Goal: Task Accomplishment & Management: Manage account settings

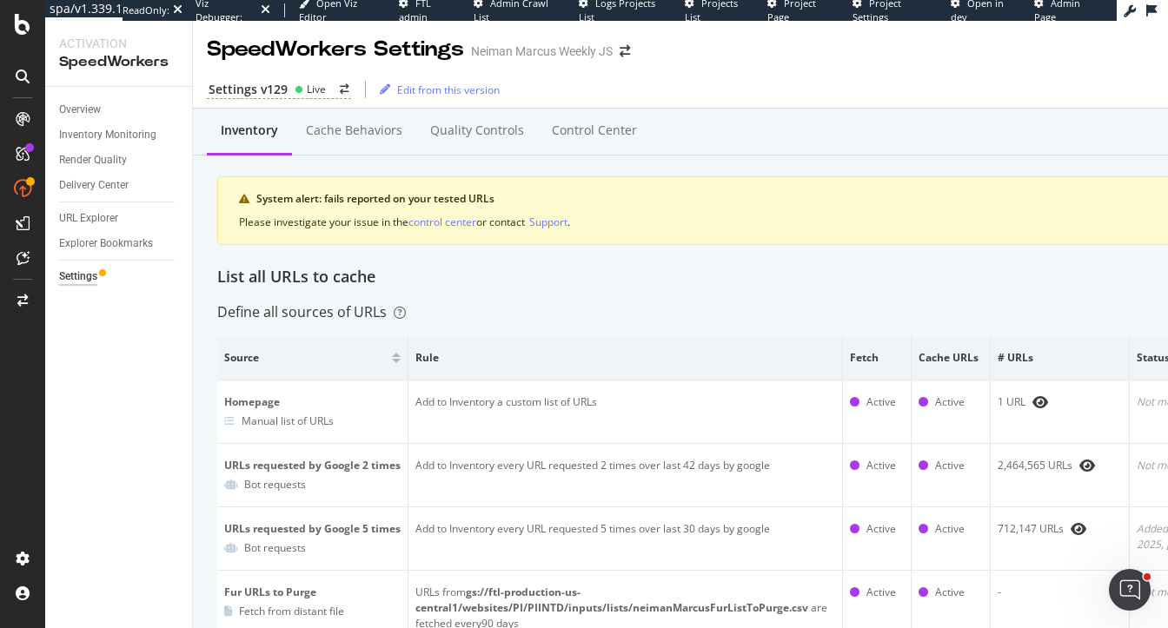
scroll to position [92, 0]
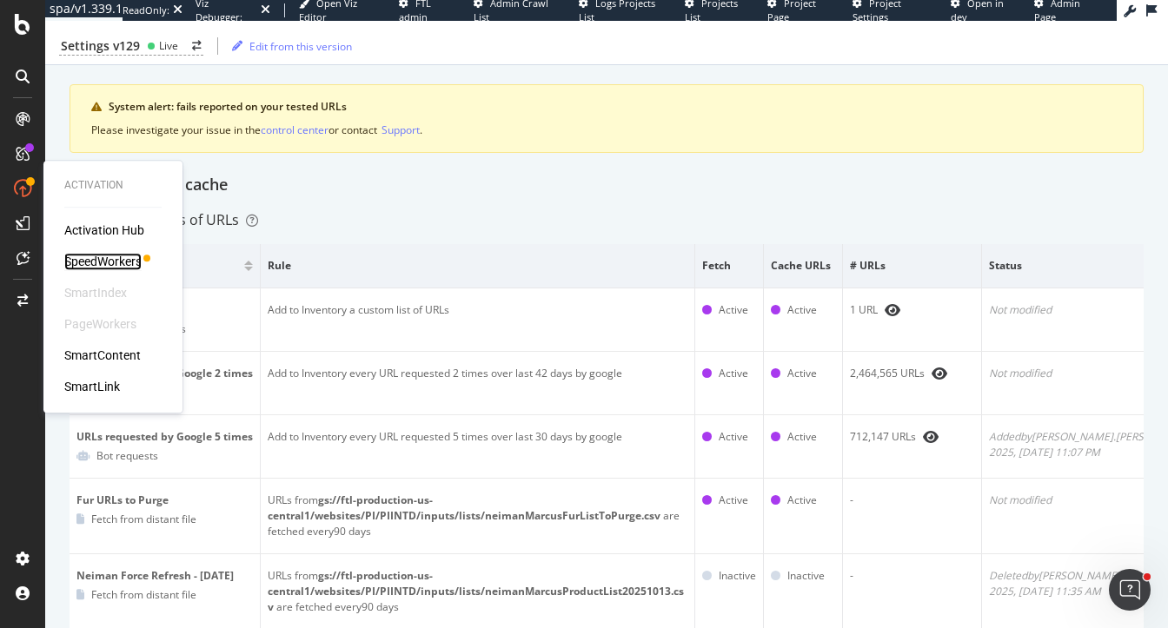
click at [99, 257] on div "SpeedWorkers" at bounding box center [102, 261] width 77 height 17
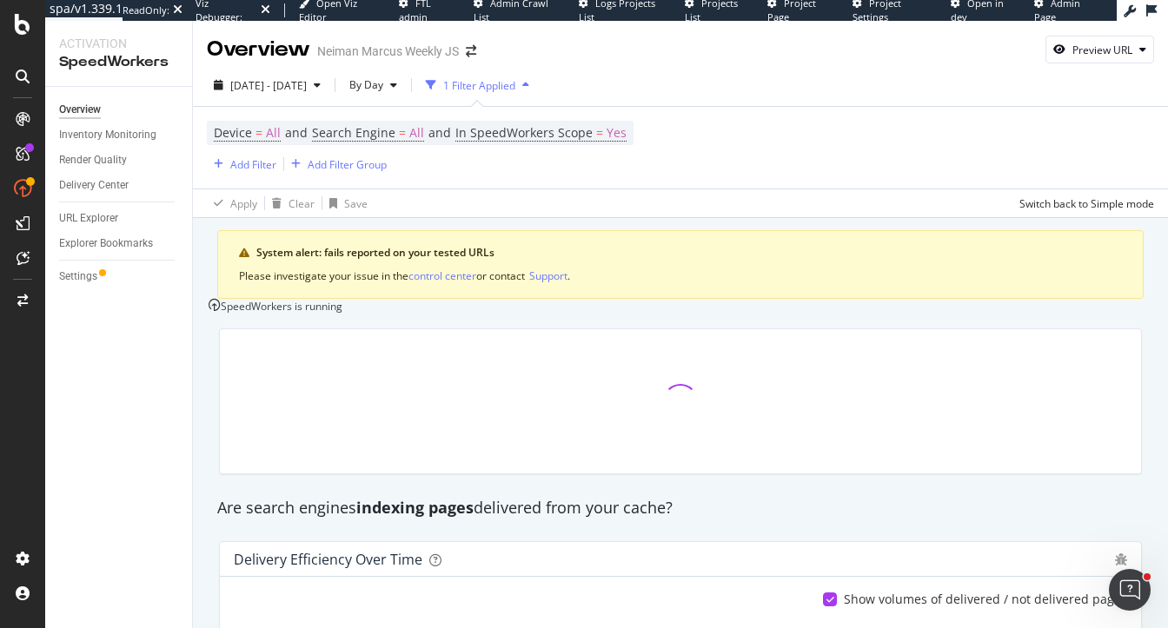
click at [342, 314] on div "SpeedWorkers is running" at bounding box center [276, 306] width 134 height 15
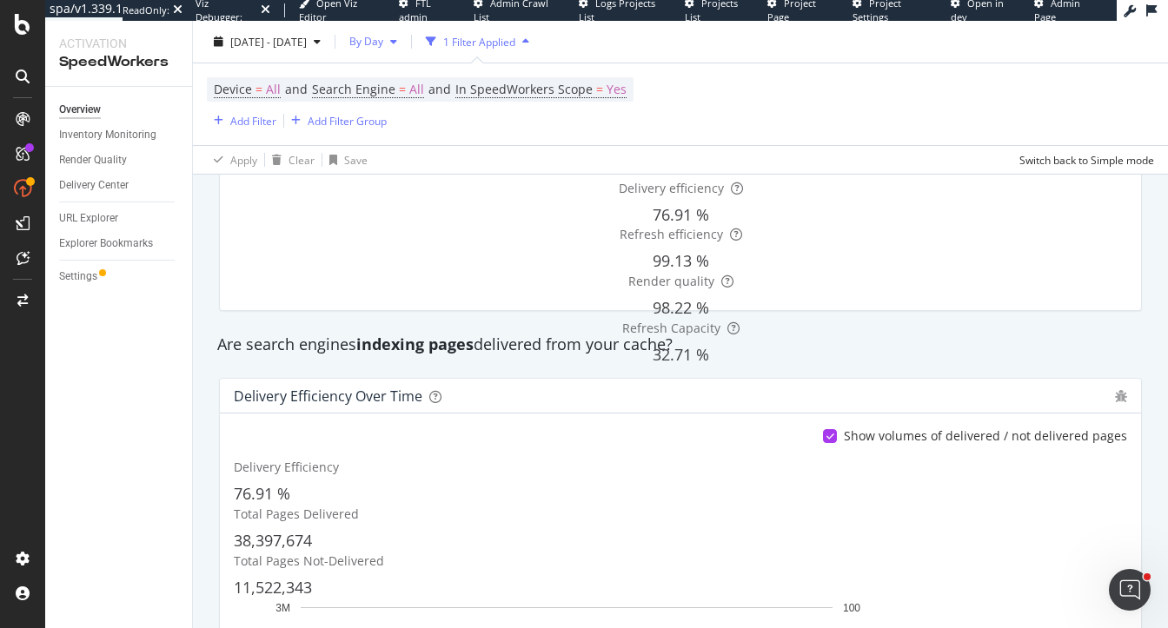
scroll to position [12, 0]
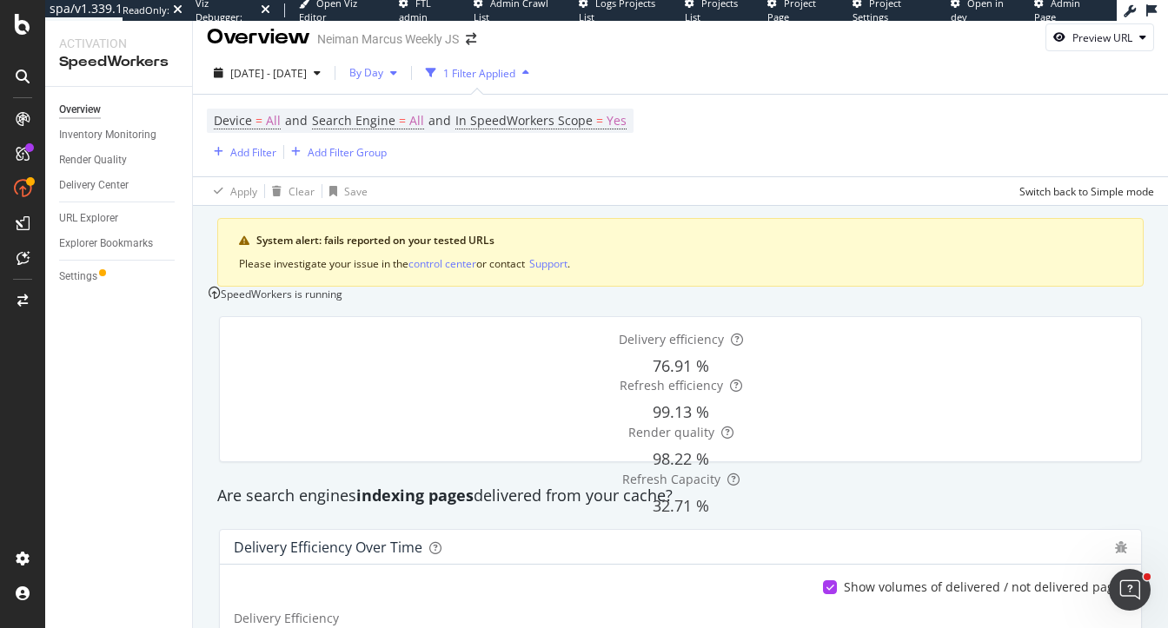
click at [383, 74] on span "By Day" at bounding box center [362, 72] width 41 height 15
click at [418, 113] on span "By Hour" at bounding box center [414, 108] width 46 height 16
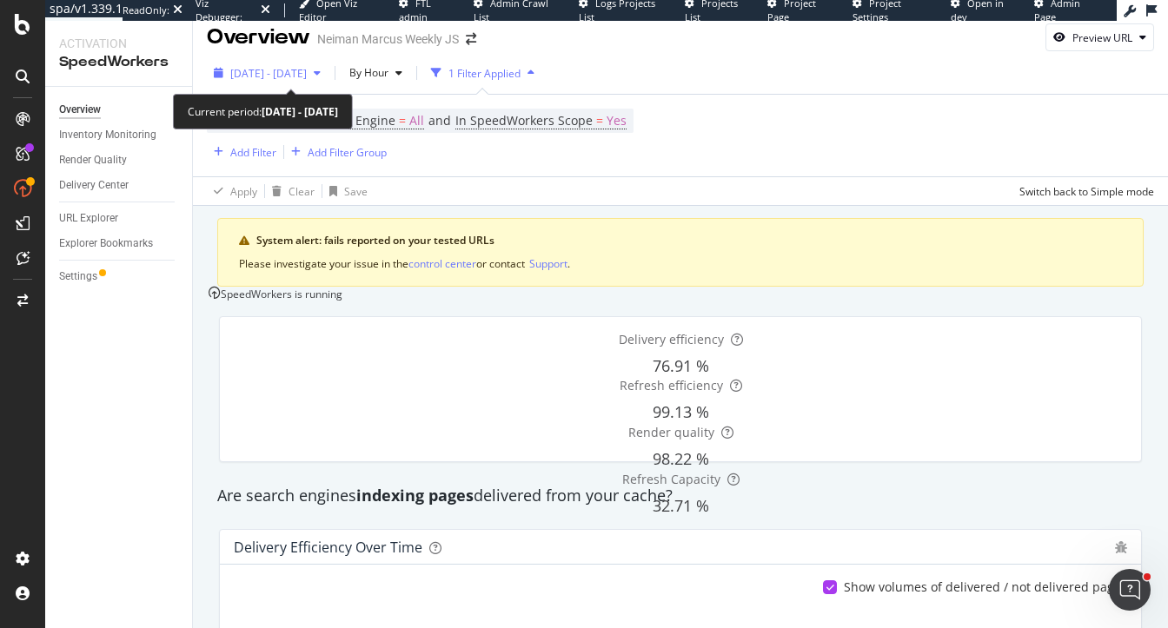
click at [307, 76] on span "[DATE] - [DATE]" at bounding box center [268, 73] width 76 height 15
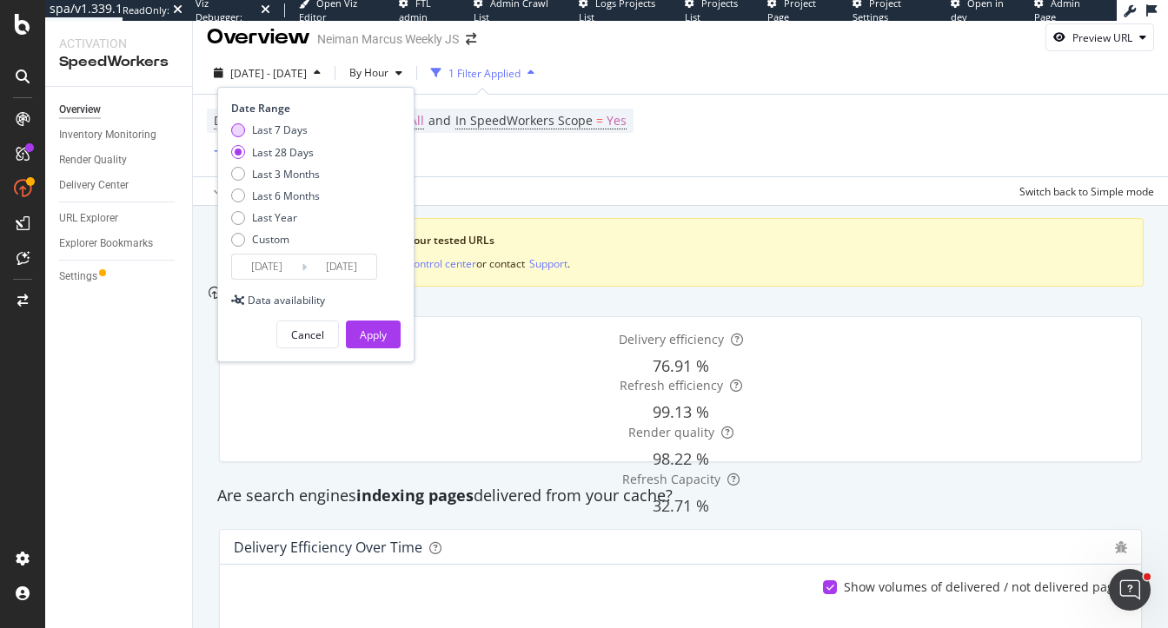
click at [302, 130] on div "Last 7 Days" at bounding box center [280, 130] width 56 height 15
type input "[DATE]"
click at [368, 337] on div "Apply" at bounding box center [373, 335] width 27 height 15
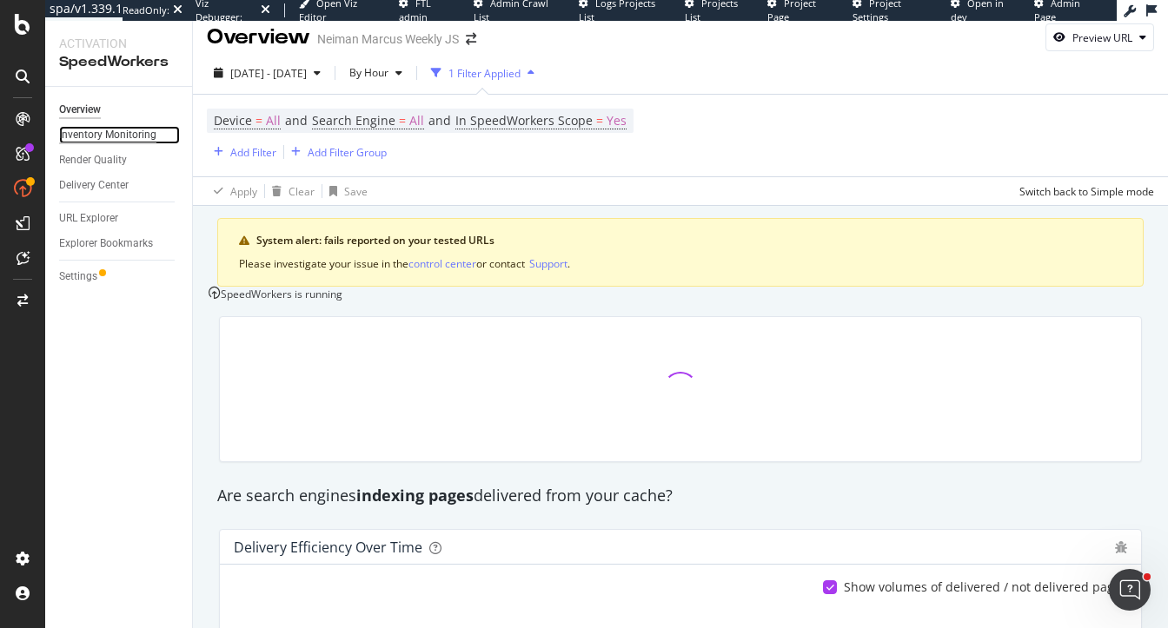
click at [112, 128] on div "Inventory Monitoring" at bounding box center [107, 135] width 97 height 18
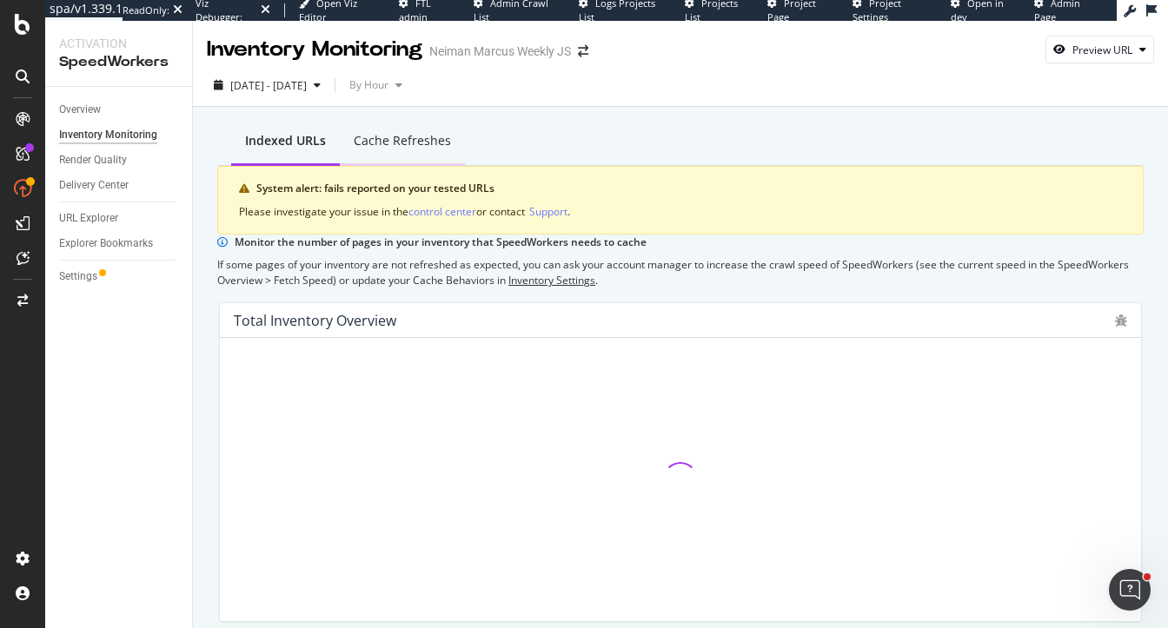
click at [377, 136] on div "Cache refreshes" at bounding box center [402, 140] width 97 height 17
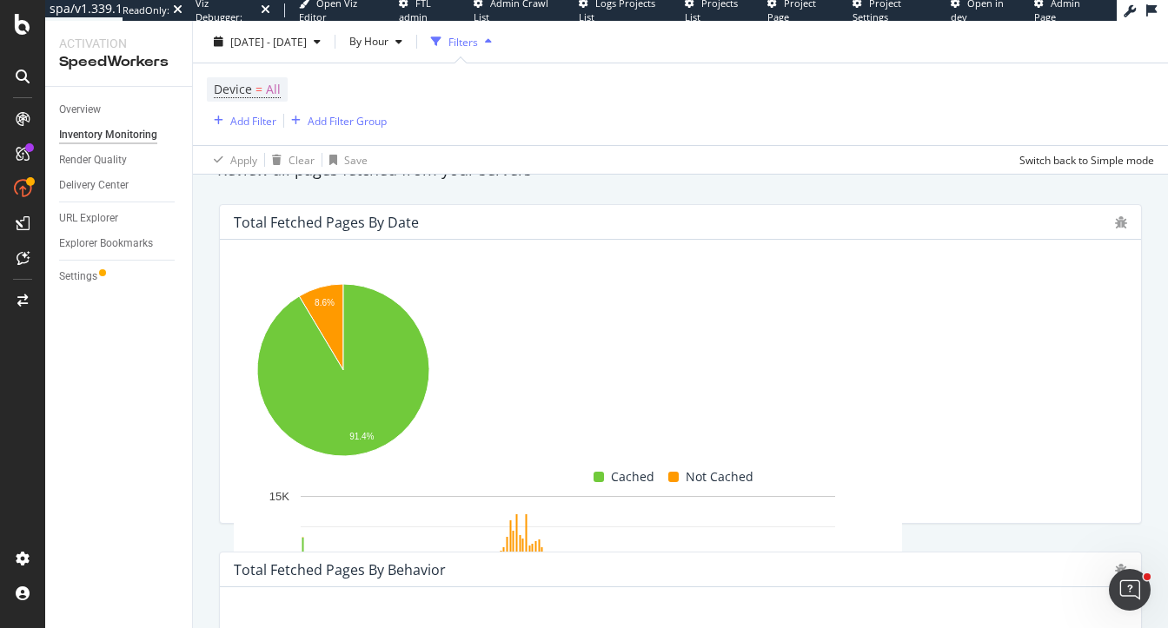
scroll to position [384, 0]
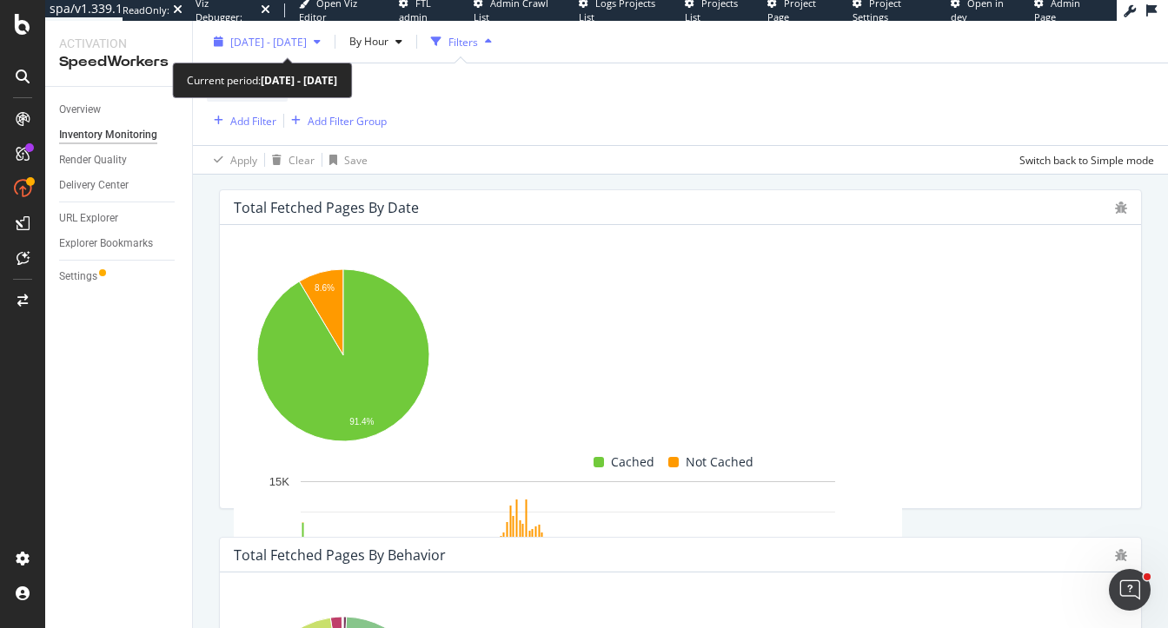
click at [306, 38] on span "[DATE] - [DATE]" at bounding box center [268, 41] width 76 height 15
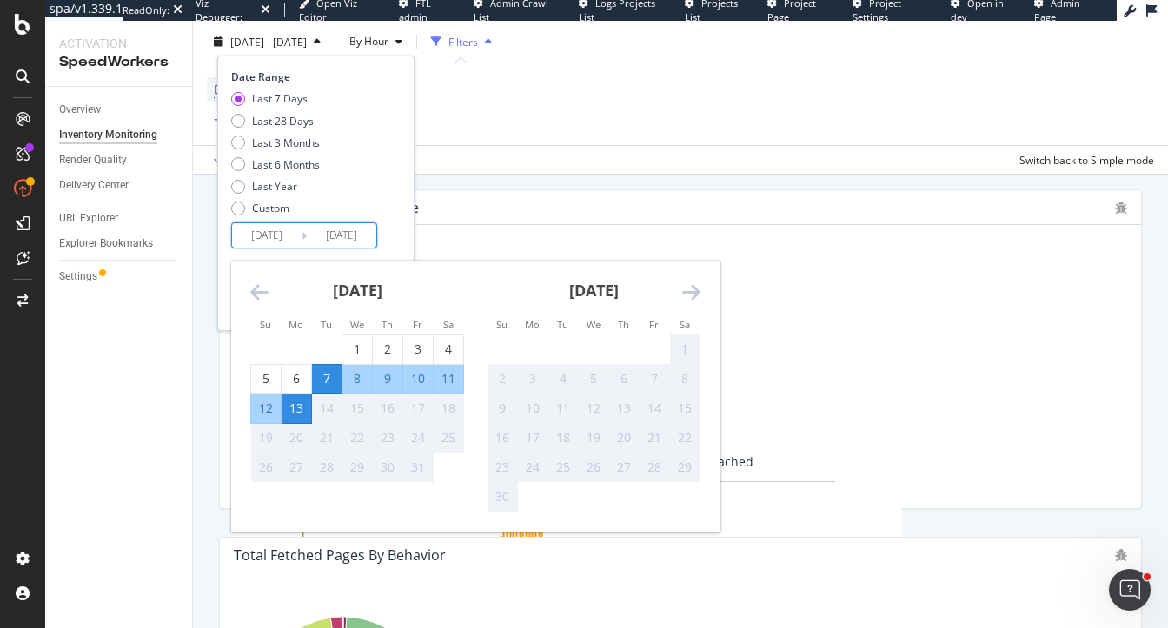
click at [254, 236] on input "[DATE]" at bounding box center [267, 235] width 70 height 24
click at [408, 382] on div "10" at bounding box center [418, 378] width 30 height 17
type input "[DATE]"
click at [382, 183] on div "Last 7 Days Last 28 Days Last 3 Months Last 6 Months Last Year Custom" at bounding box center [313, 156] width 165 height 131
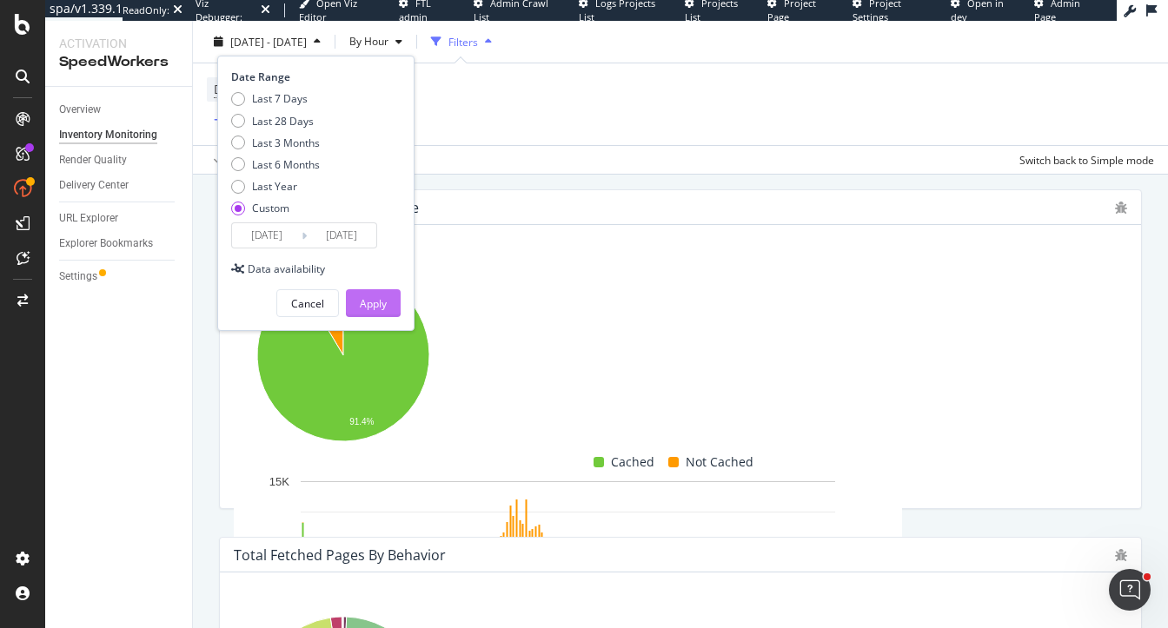
click at [383, 309] on div "Apply" at bounding box center [373, 303] width 27 height 15
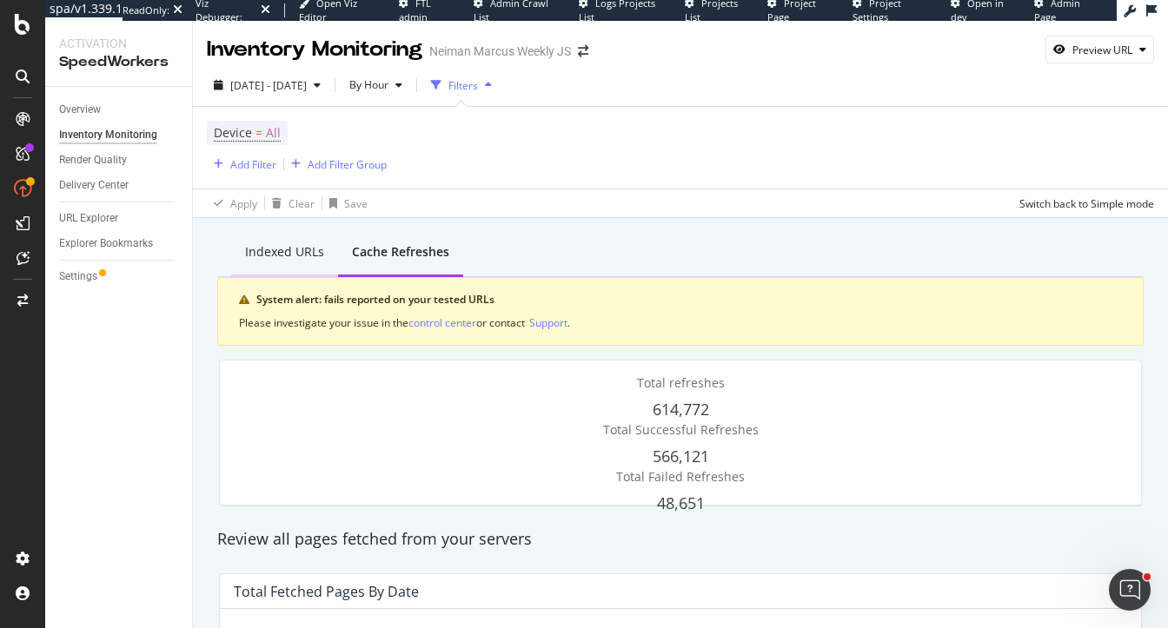
click at [257, 247] on div "Indexed URLs" at bounding box center [284, 251] width 79 height 17
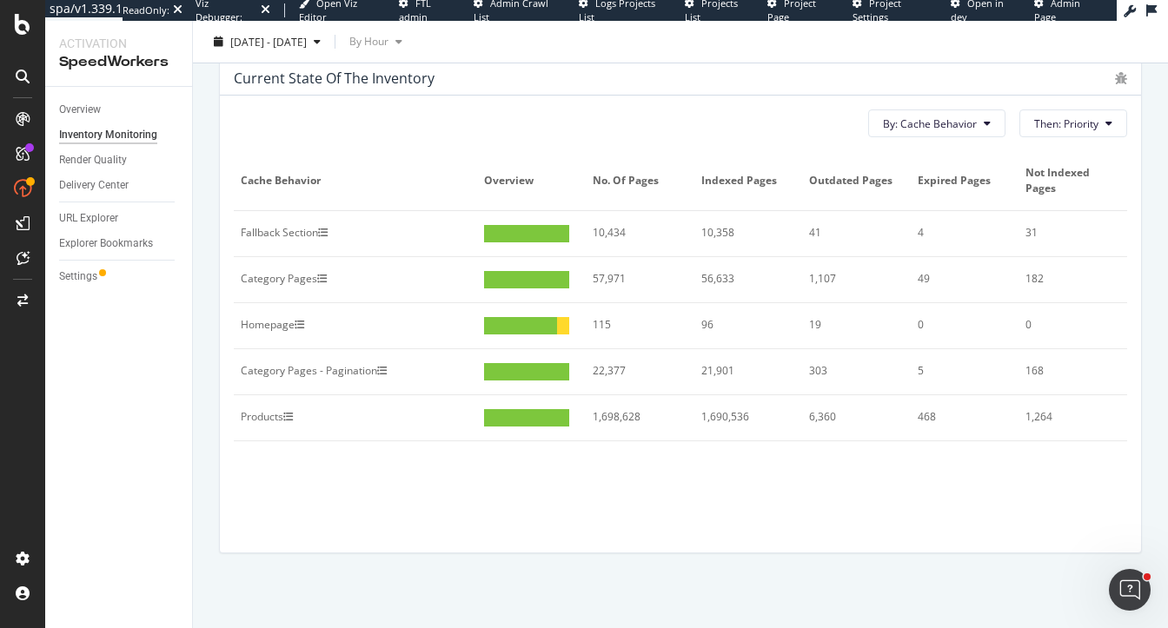
scroll to position [975, 0]
click at [74, 282] on div "Settings" at bounding box center [78, 277] width 38 height 18
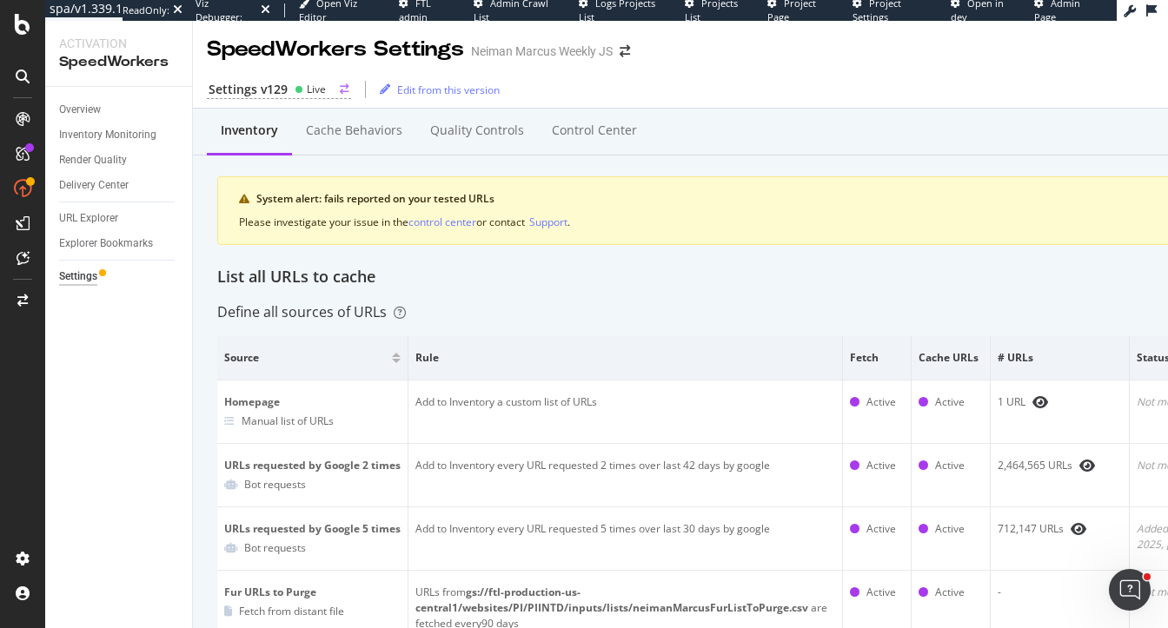
click at [258, 93] on div "Settings v129" at bounding box center [248, 89] width 79 height 17
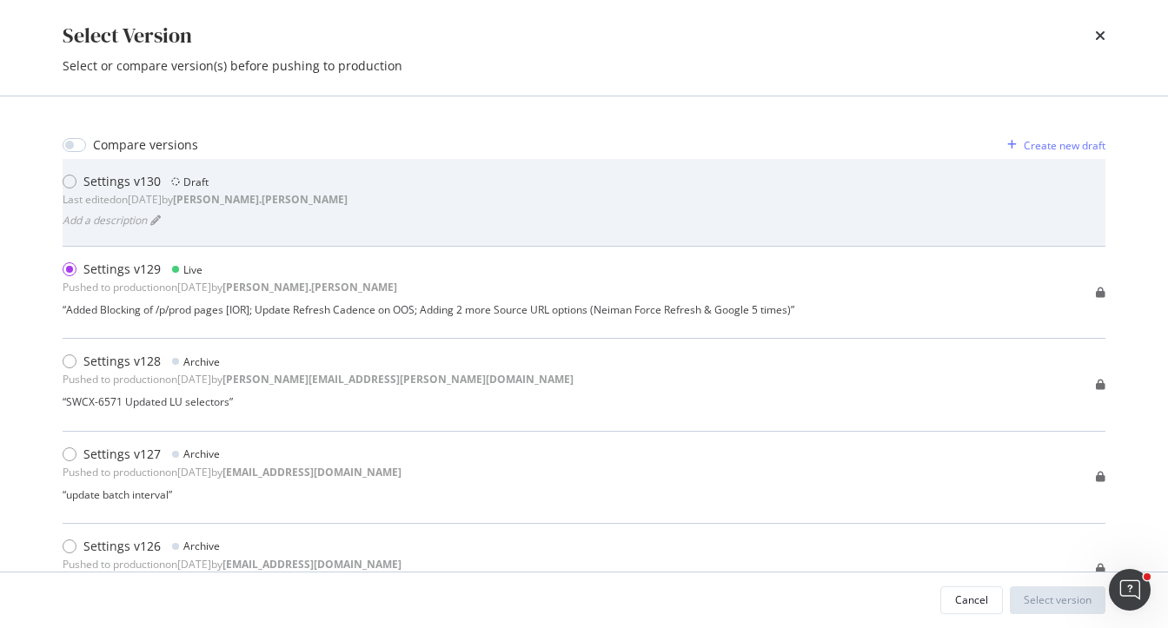
click at [309, 204] on div "Settings v130 Draft Last edited on [DATE] by [PERSON_NAME].[PERSON_NAME] Add a …" at bounding box center [584, 202] width 1043 height 59
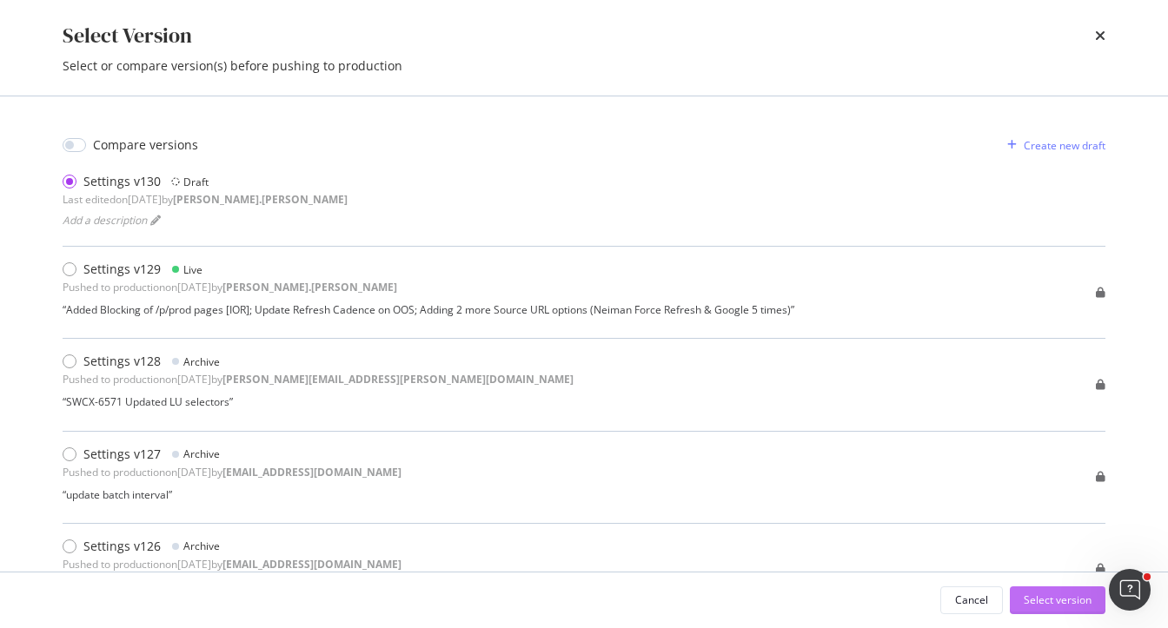
click at [1054, 598] on div "Select version" at bounding box center [1058, 600] width 68 height 15
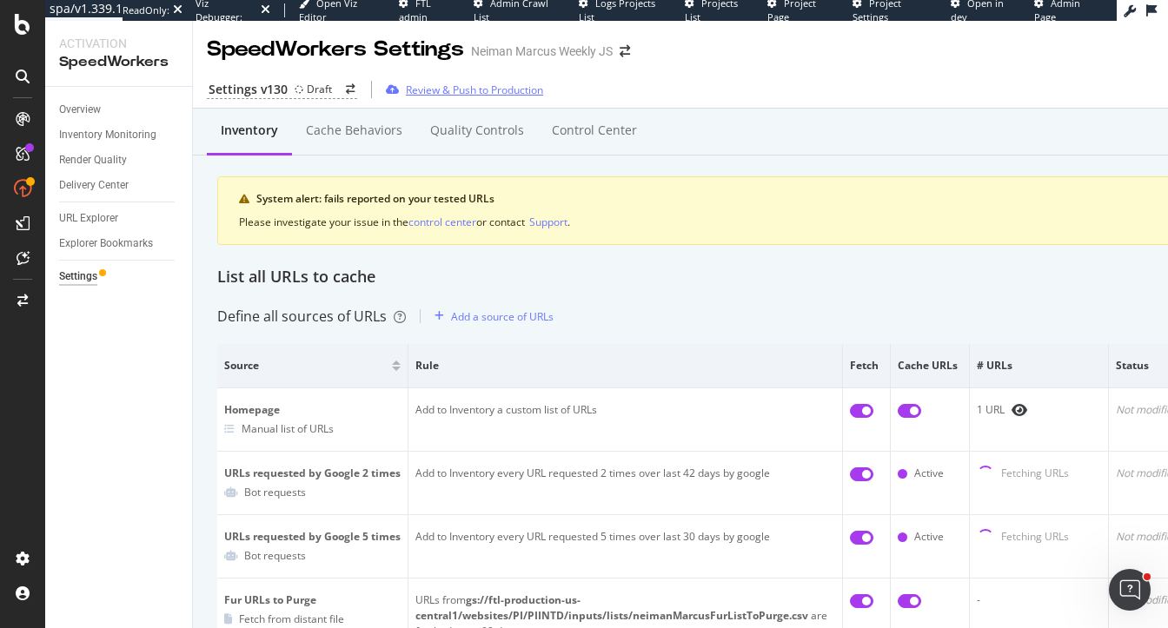
click at [495, 85] on div "Review & Push to Production" at bounding box center [474, 90] width 137 height 15
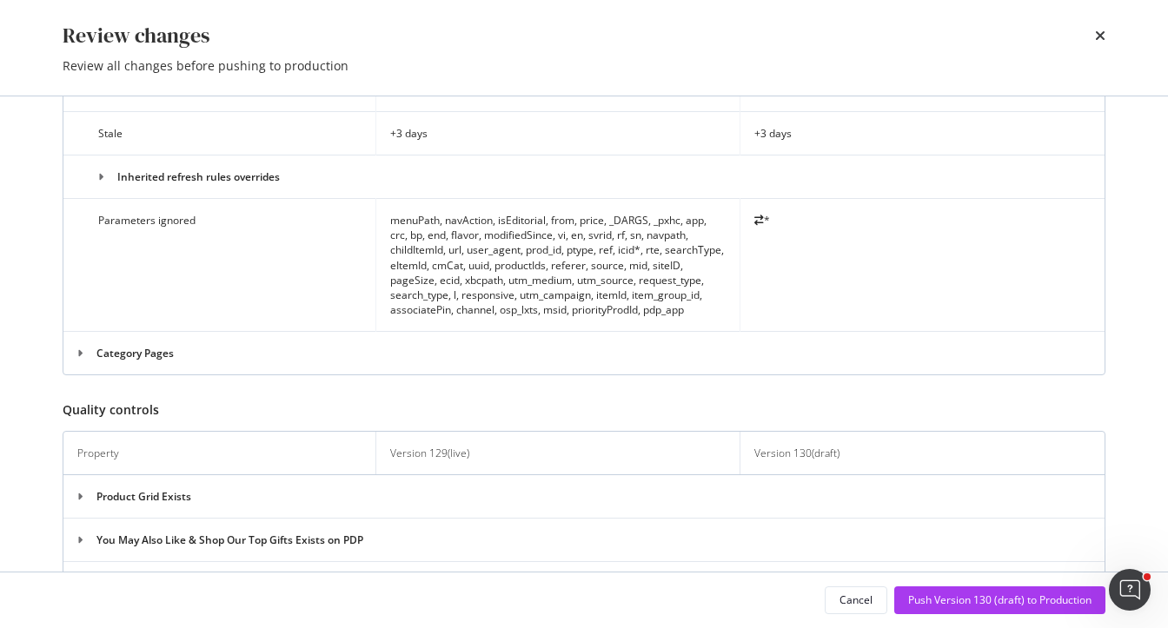
scroll to position [977, 0]
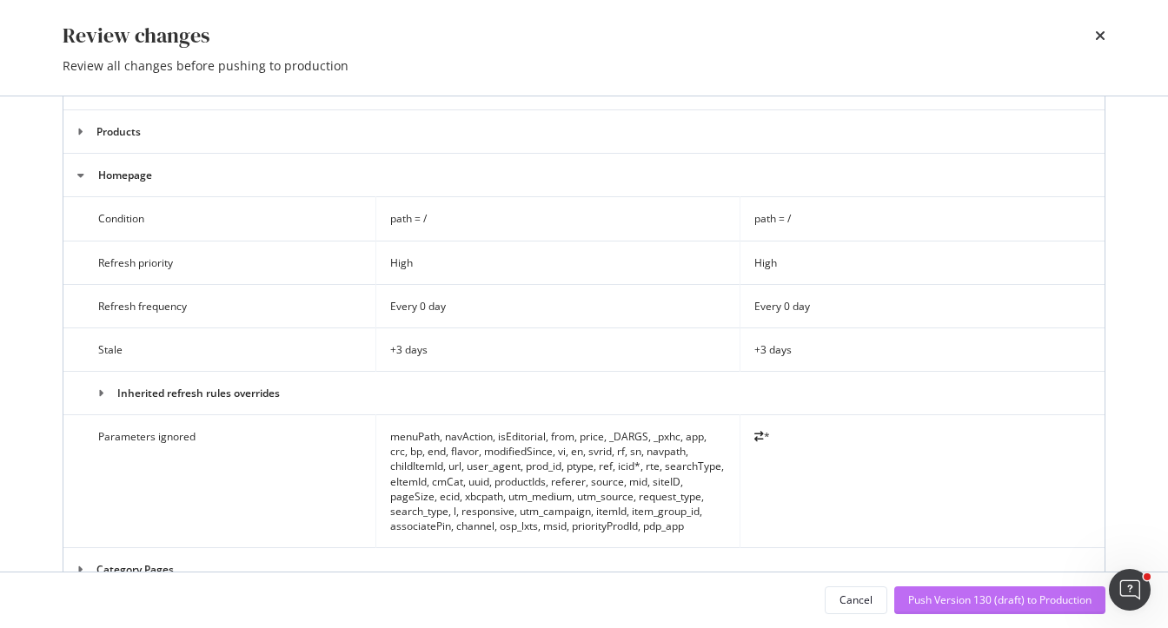
click at [969, 597] on div "Push Version 130 (draft) to Production" at bounding box center [999, 600] width 183 height 15
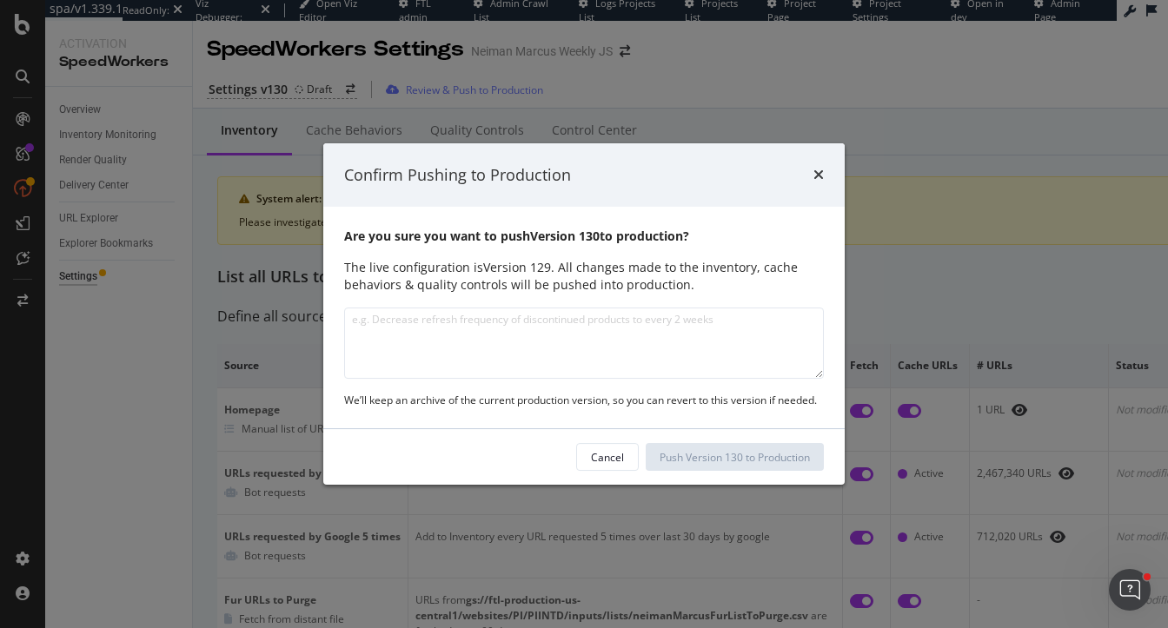
click at [429, 325] on textarea "modal" at bounding box center [584, 343] width 480 height 71
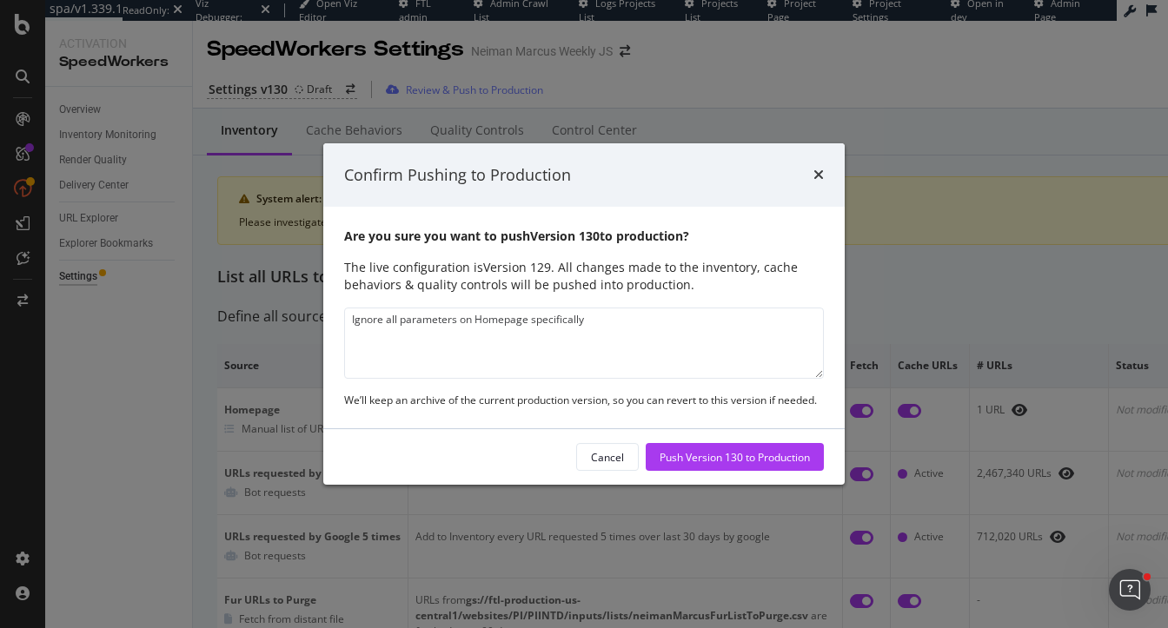
click at [549, 324] on textarea "Ignore all parameters on Homepage specifically" at bounding box center [584, 343] width 480 height 71
type textarea "Ignore all parameters on Homepage"
click at [699, 454] on div "Push Version 130 to Production" at bounding box center [735, 457] width 150 height 15
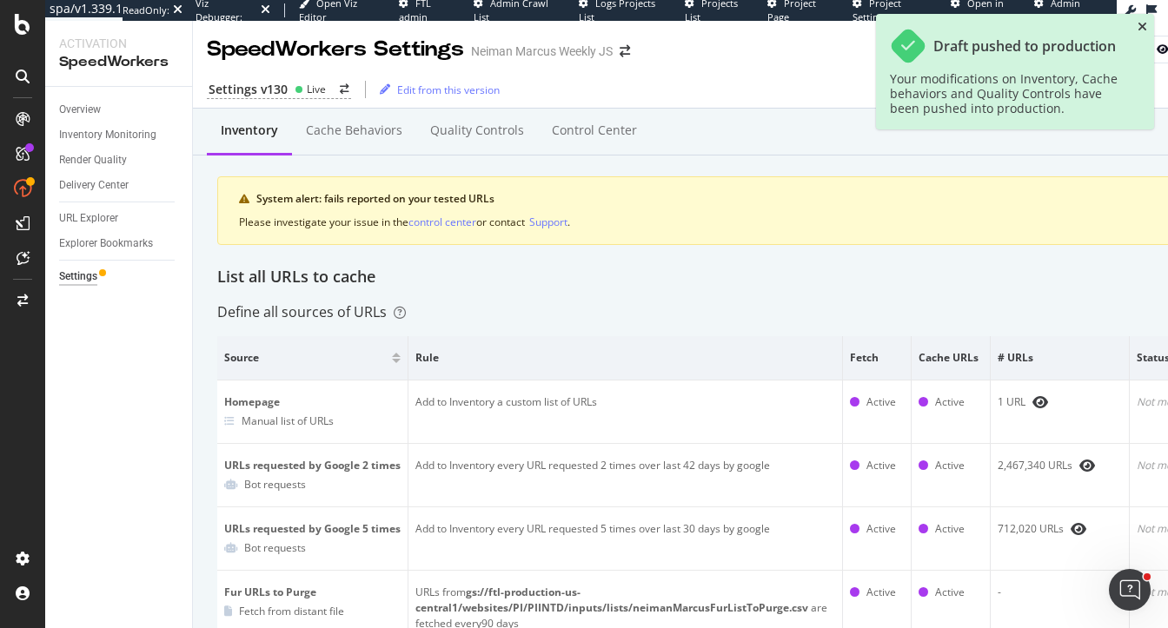
click at [1139, 23] on icon "close toast" at bounding box center [1143, 27] width 10 height 12
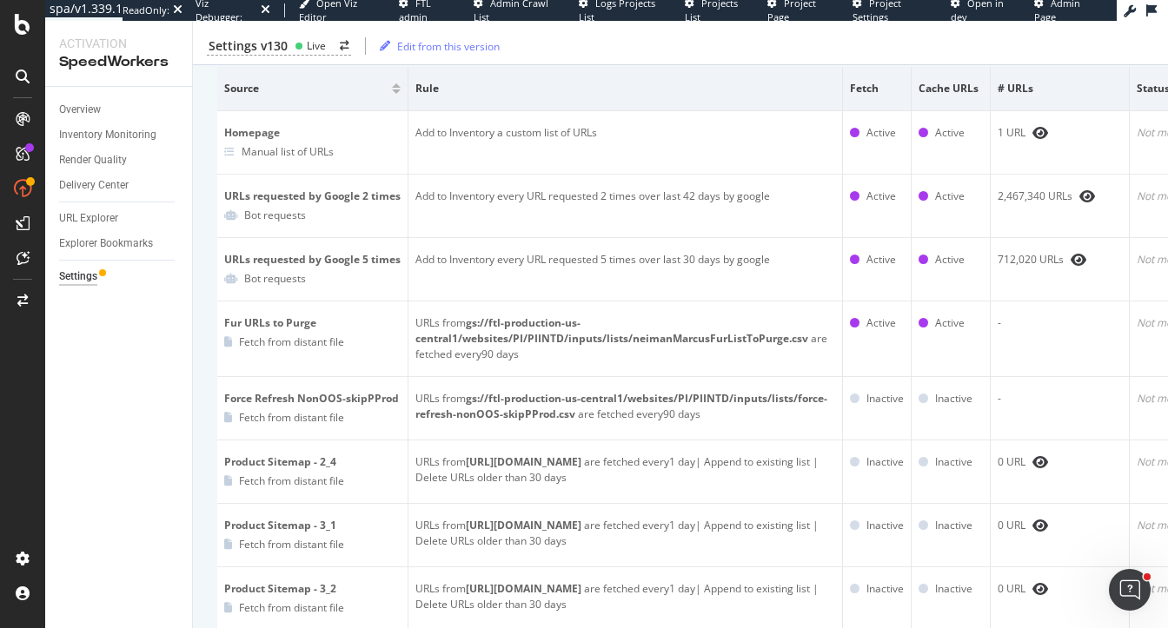
scroll to position [0, 0]
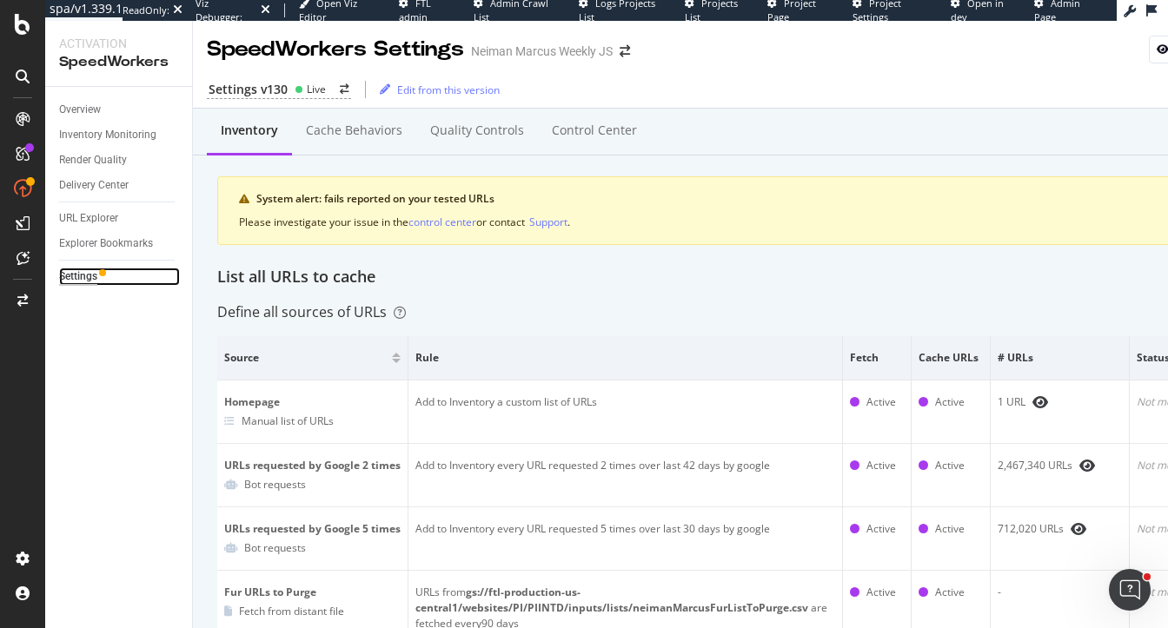
click at [76, 275] on div "Settings" at bounding box center [78, 277] width 38 height 18
click at [77, 111] on div "Overview" at bounding box center [80, 110] width 42 height 18
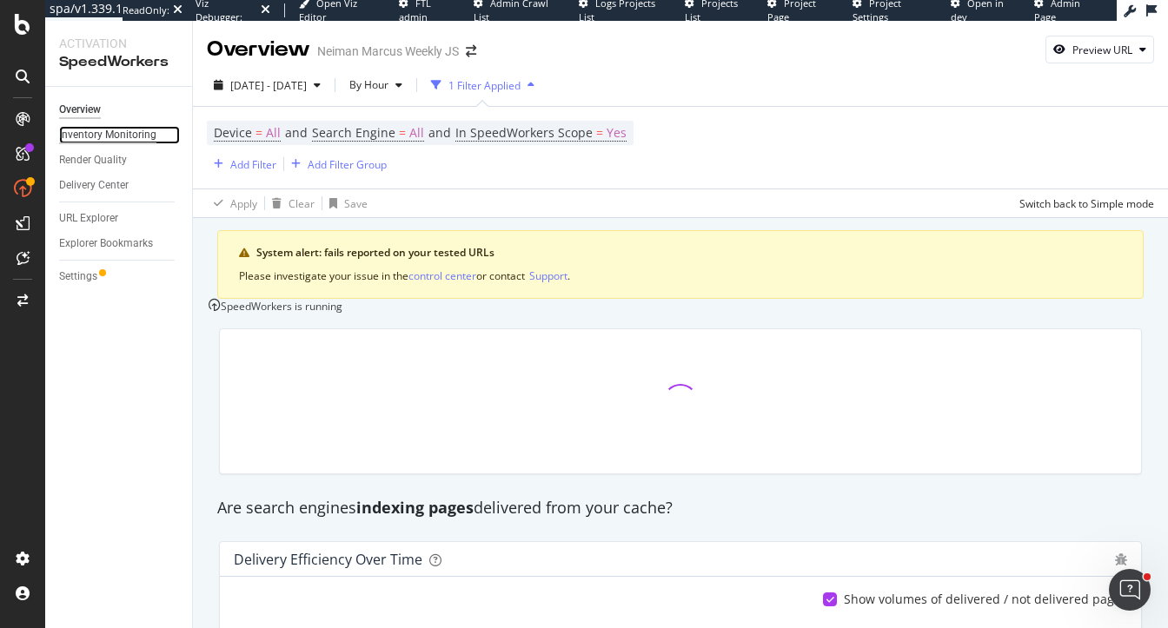
click at [83, 130] on div "Inventory Monitoring" at bounding box center [107, 135] width 97 height 18
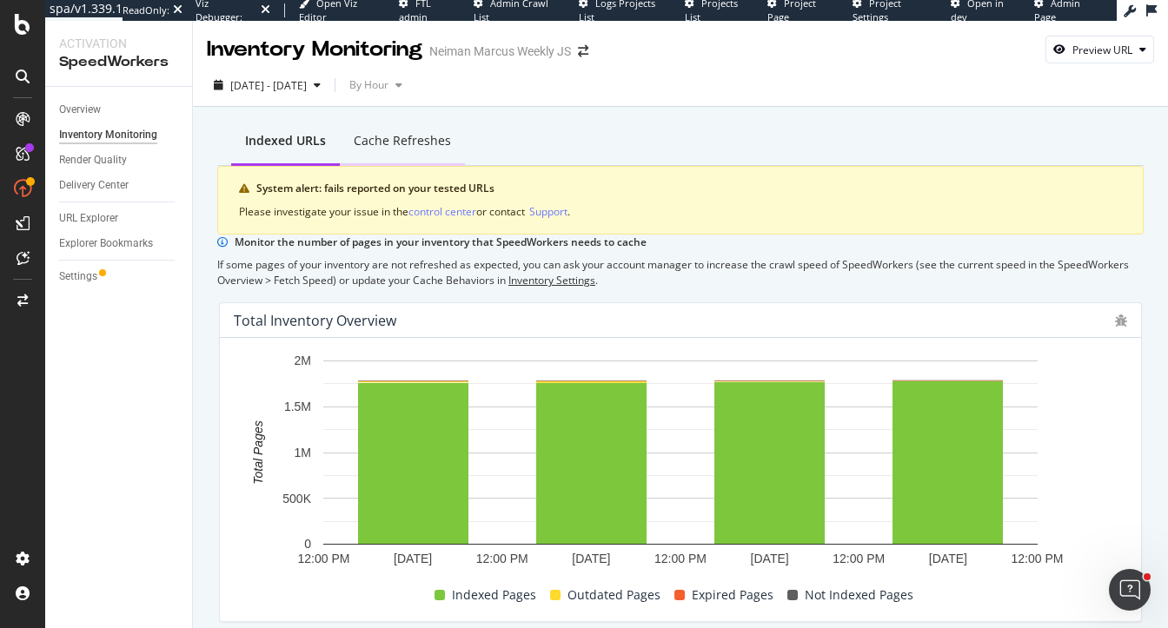
click at [359, 132] on div "Cache refreshes" at bounding box center [402, 140] width 97 height 17
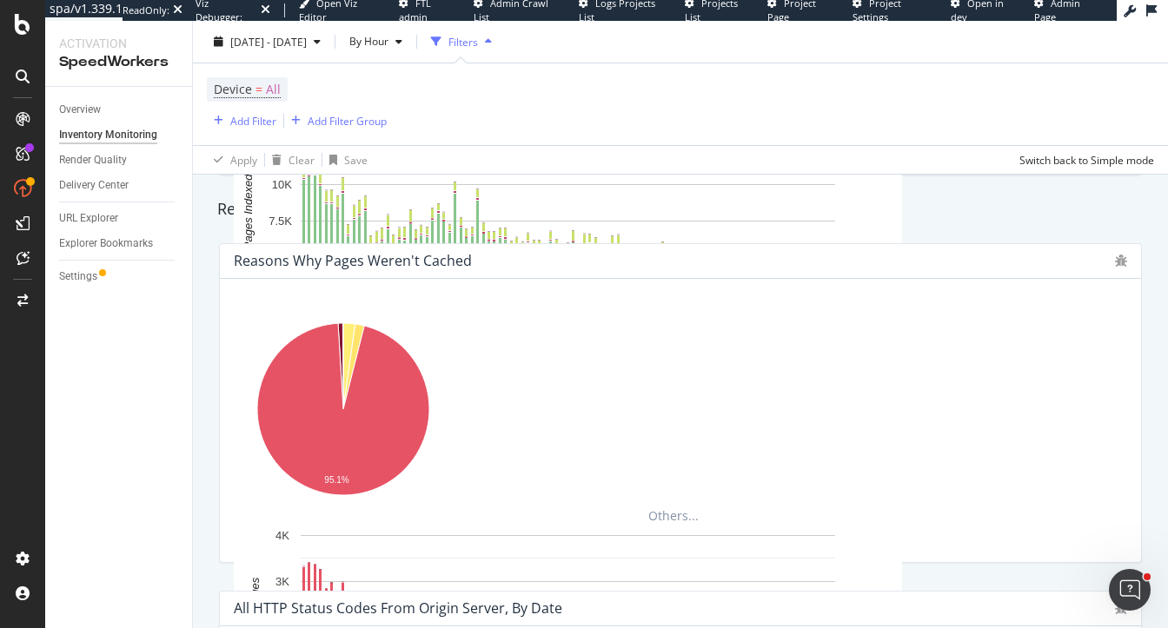
scroll to position [1100, 0]
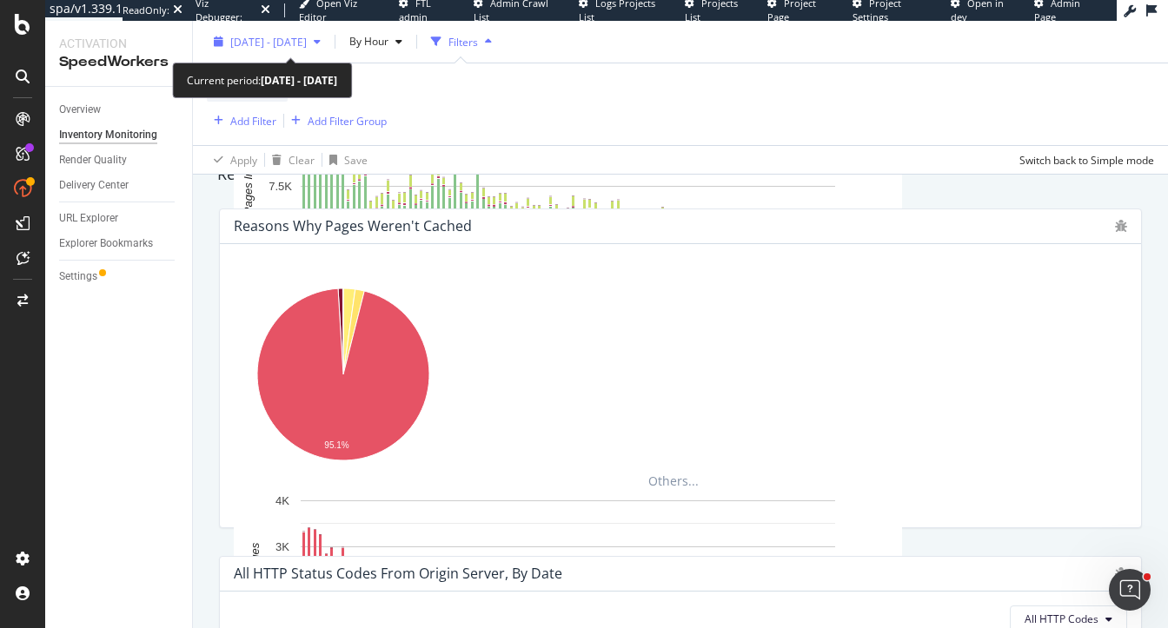
click at [307, 39] on span "[DATE] - [DATE]" at bounding box center [268, 41] width 76 height 15
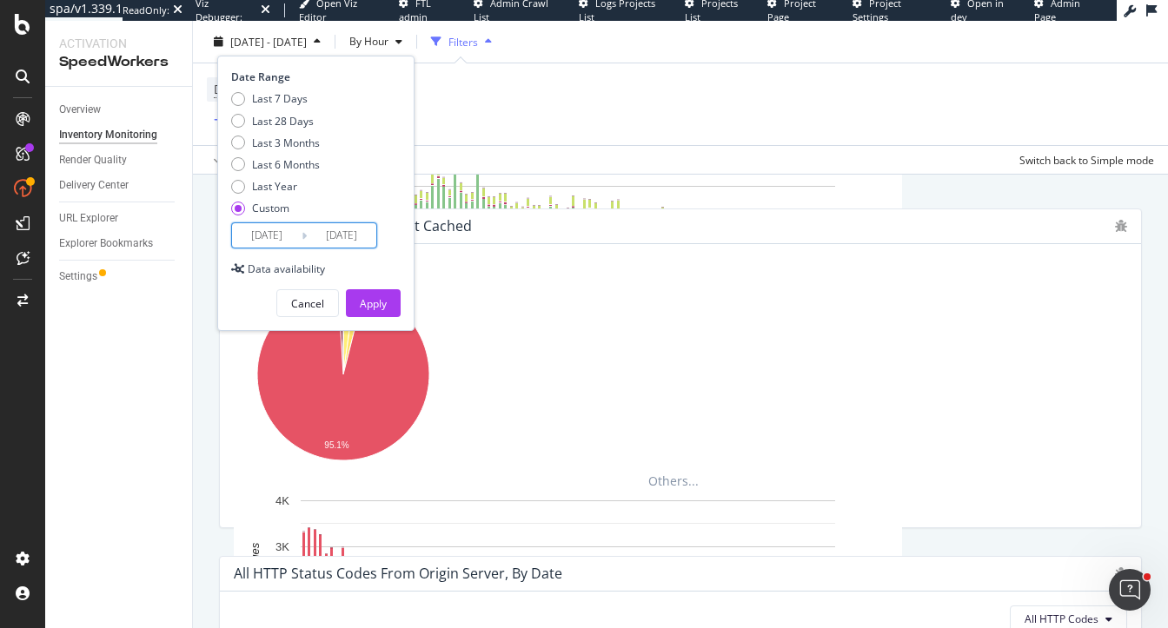
click at [352, 223] on input "[DATE]" at bounding box center [342, 235] width 70 height 24
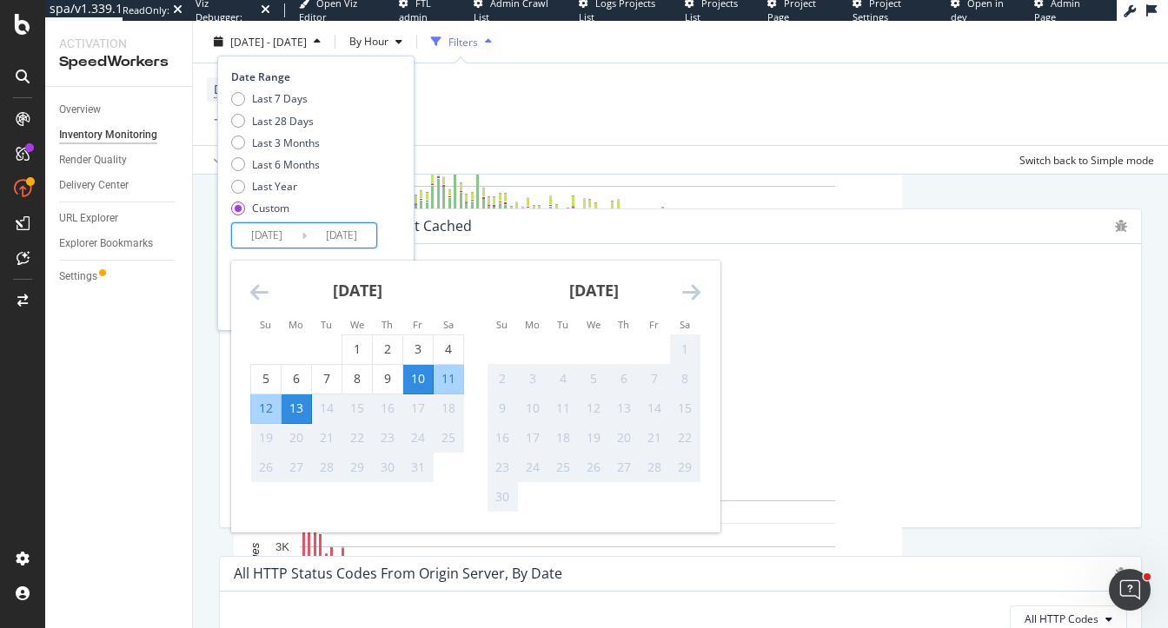
click at [300, 410] on div "13" at bounding box center [297, 408] width 30 height 17
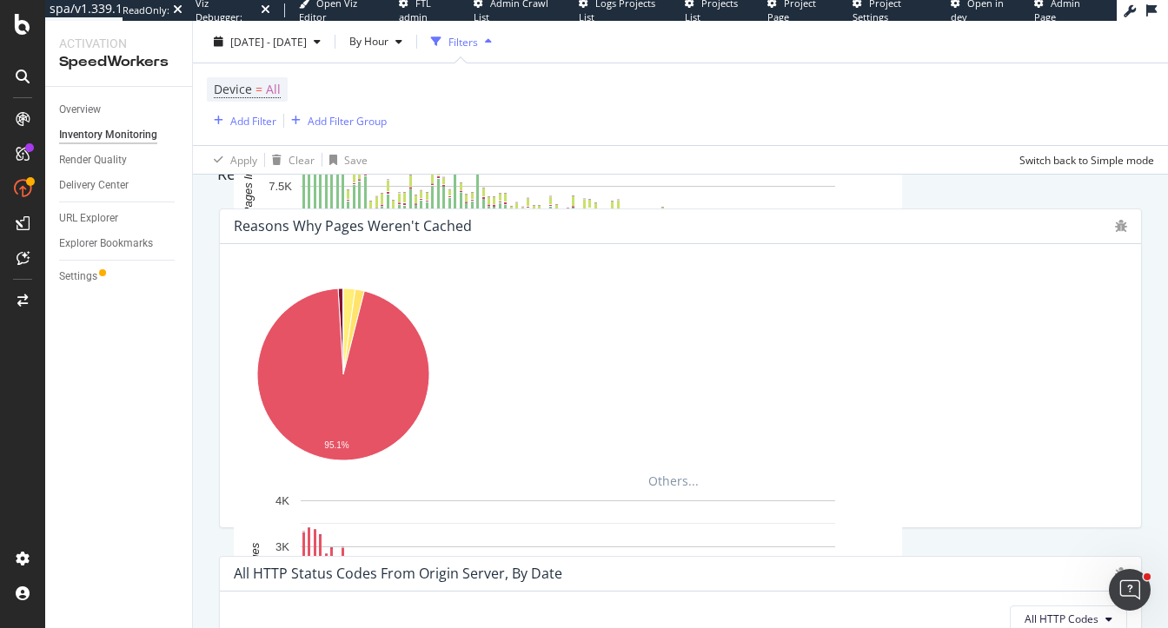
click at [503, 207] on div "Reasons why pages weren't cached Hold CMD (⌘) while clicking to filter the repo…" at bounding box center [681, 369] width 944 height 348
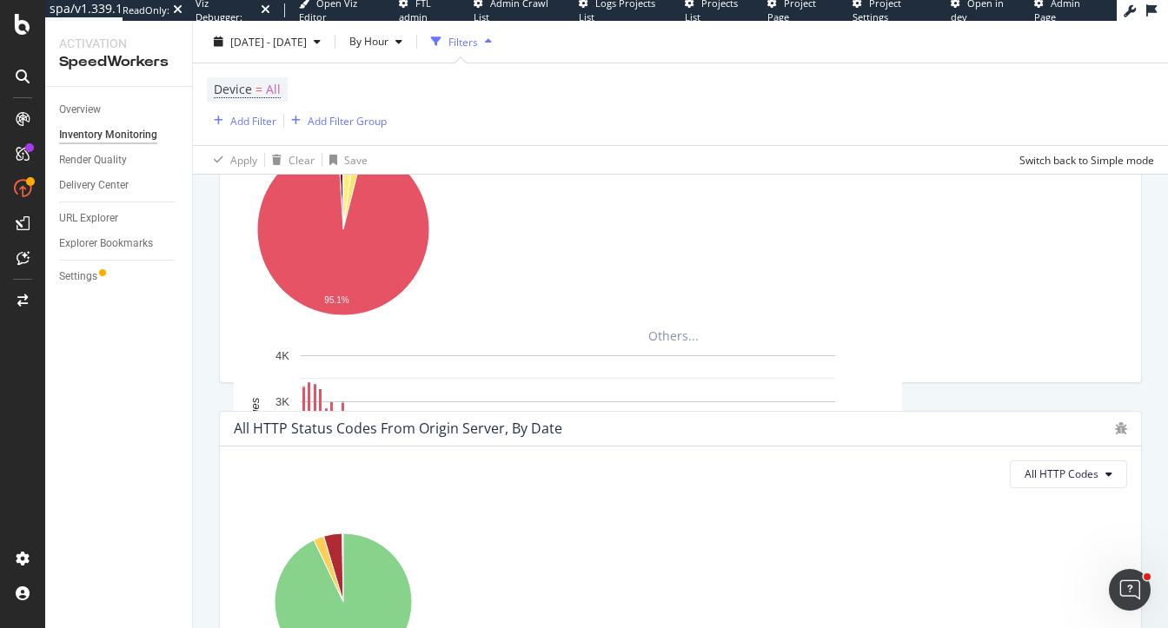
scroll to position [1430, 0]
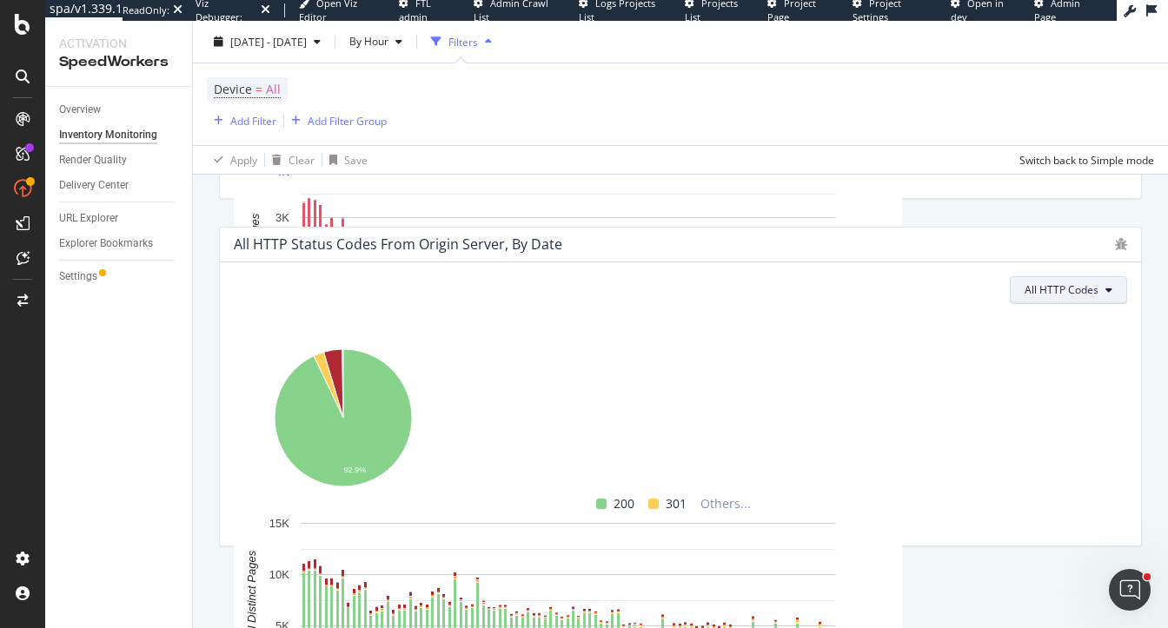
click at [1093, 304] on button "All HTTP Codes" at bounding box center [1068, 290] width 117 height 28
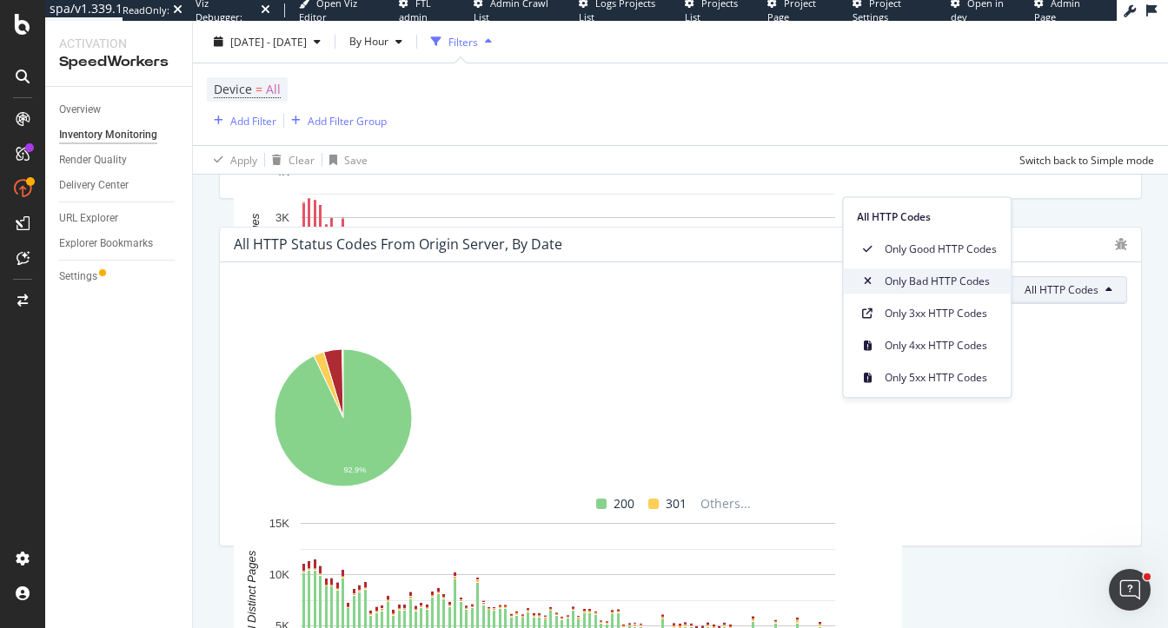
click at [947, 287] on span "Only Bad HTTP Codes" at bounding box center [941, 282] width 112 height 16
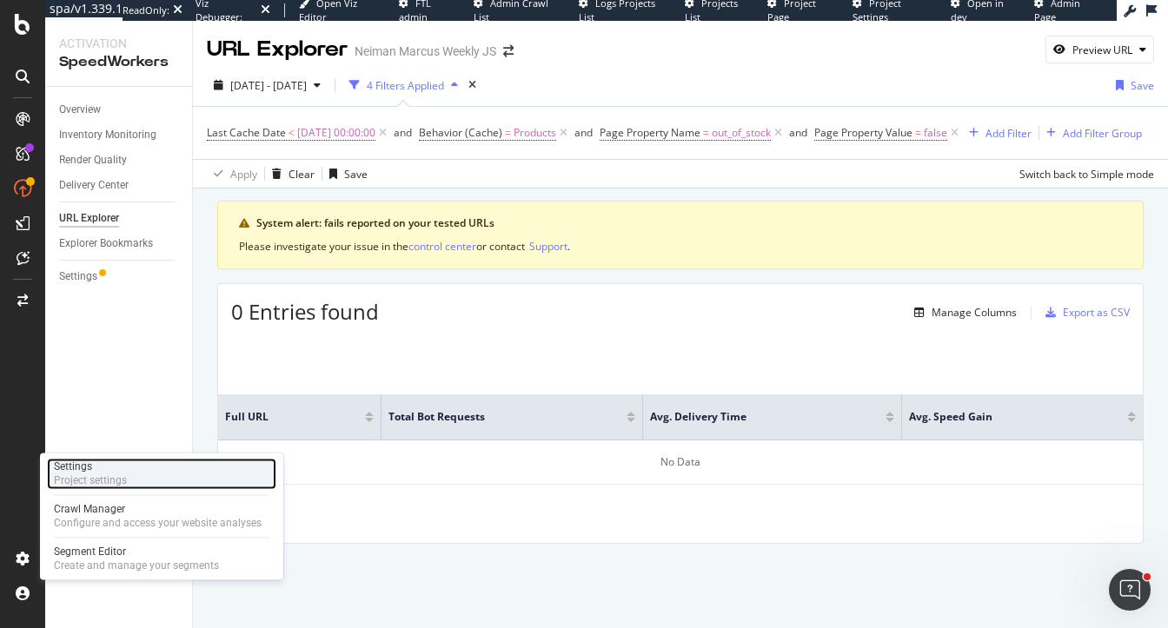
click at [107, 464] on div "Settings" at bounding box center [90, 467] width 73 height 14
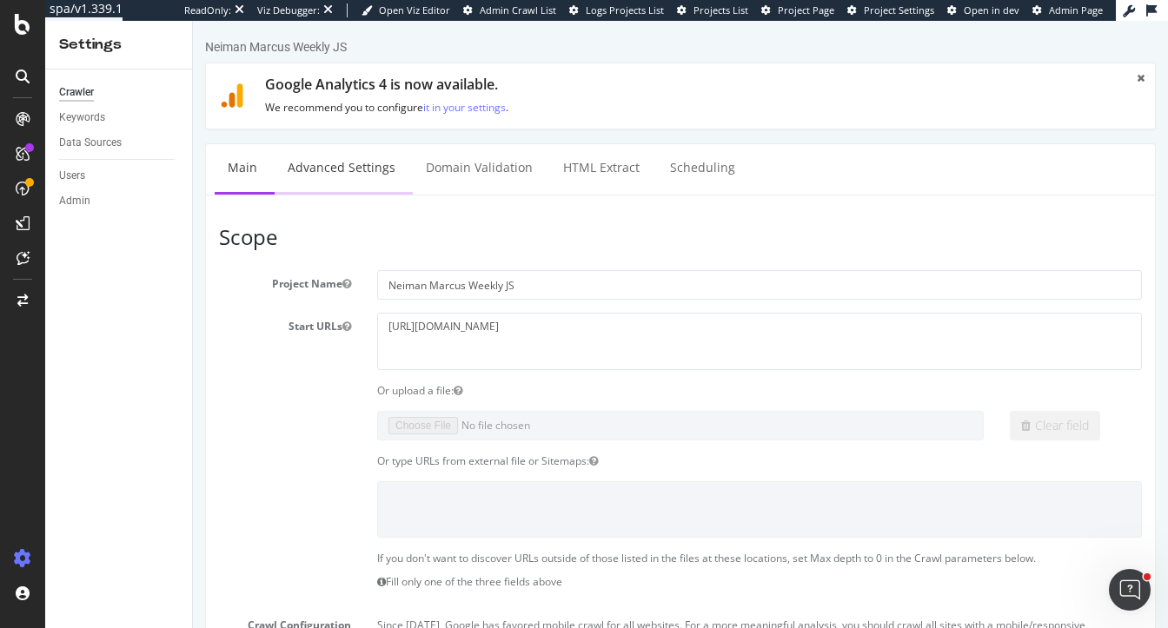
click at [355, 168] on link "Advanced Settings" at bounding box center [342, 168] width 134 height 48
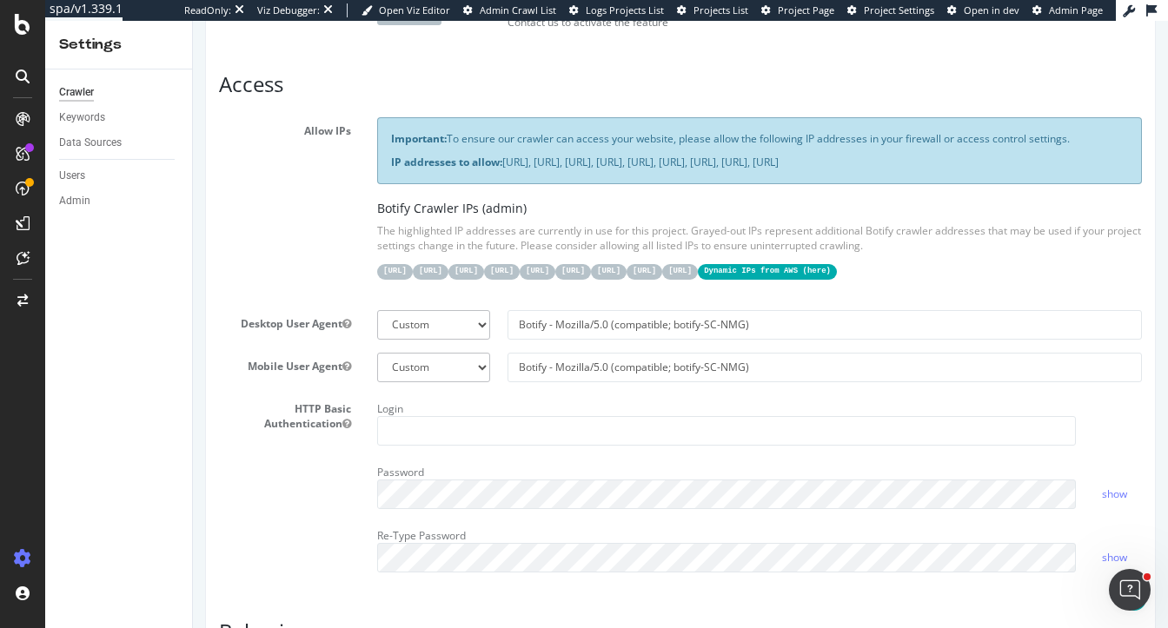
scroll to position [313, 0]
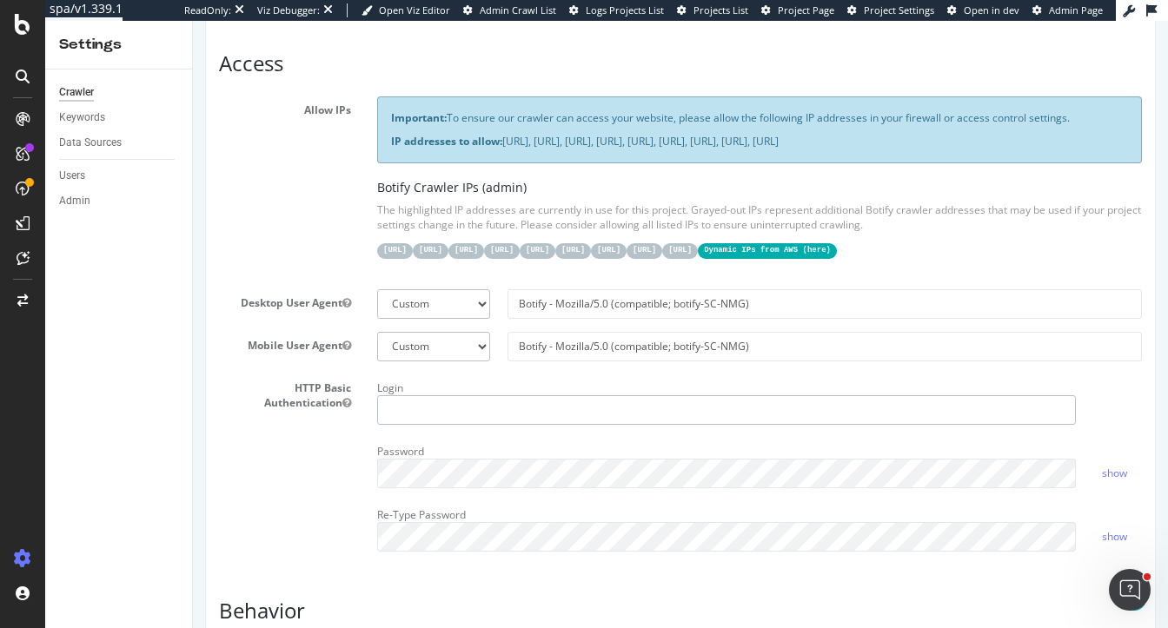
type input "heidi@botify.com"
drag, startPoint x: 796, startPoint y: 330, endPoint x: 362, endPoint y: 334, distance: 434.6
click at [362, 319] on div "Desktop User Agent Botify Googlebot Chrome Firefox Edge Custom Botify - Mozilla…" at bounding box center [680, 304] width 949 height 30
